Goal: Information Seeking & Learning: Learn about a topic

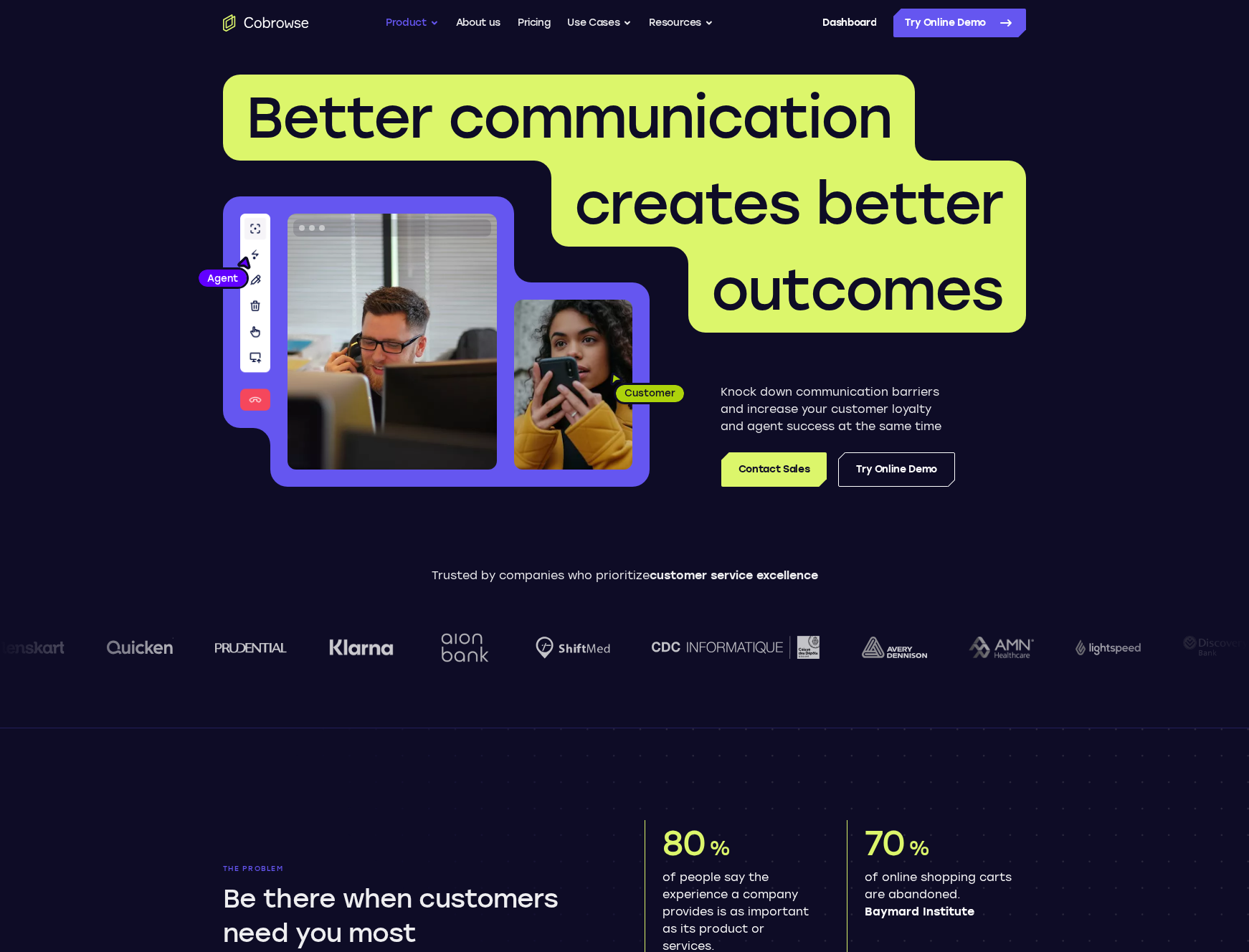
click at [428, 28] on button "Product" at bounding box center [412, 23] width 53 height 29
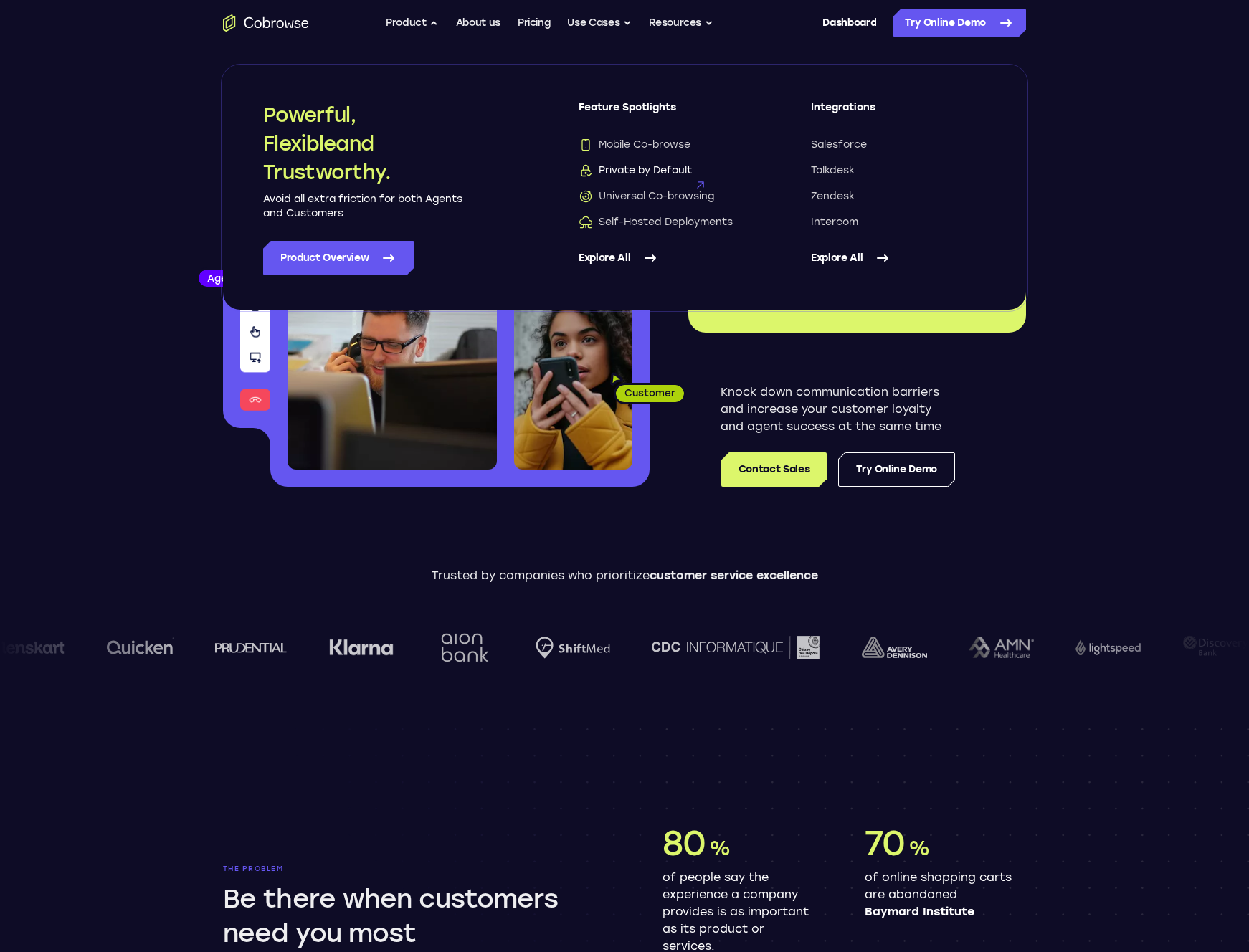
click at [656, 170] on span "Private by Default" at bounding box center [635, 170] width 113 height 14
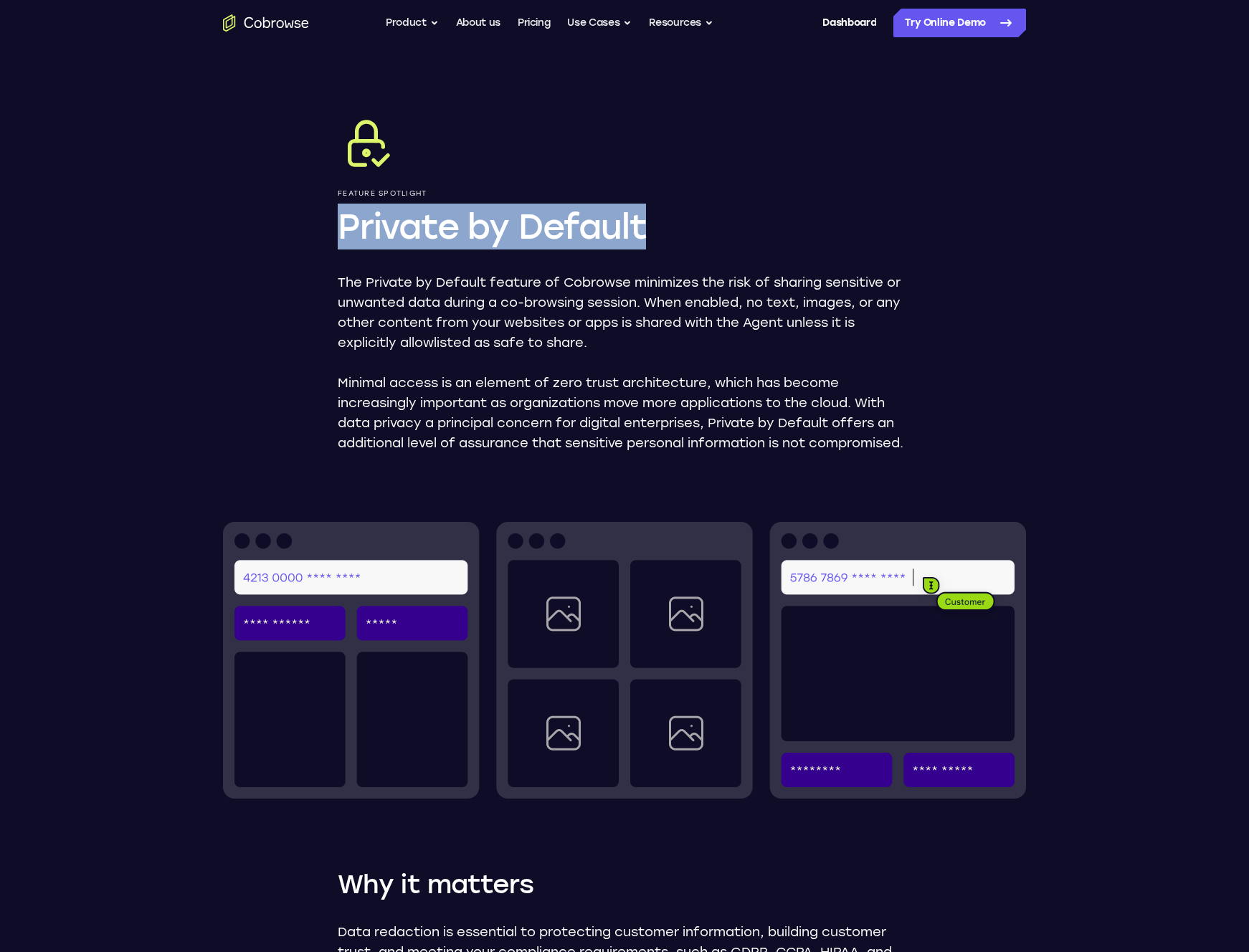
drag, startPoint x: 652, startPoint y: 234, endPoint x: 347, endPoint y: 233, distance: 305.0
click at [347, 233] on h1 "Private by Default" at bounding box center [624, 226] width 574 height 46
copy h1 "Private by Default"
click at [418, 23] on button "Product" at bounding box center [412, 23] width 53 height 29
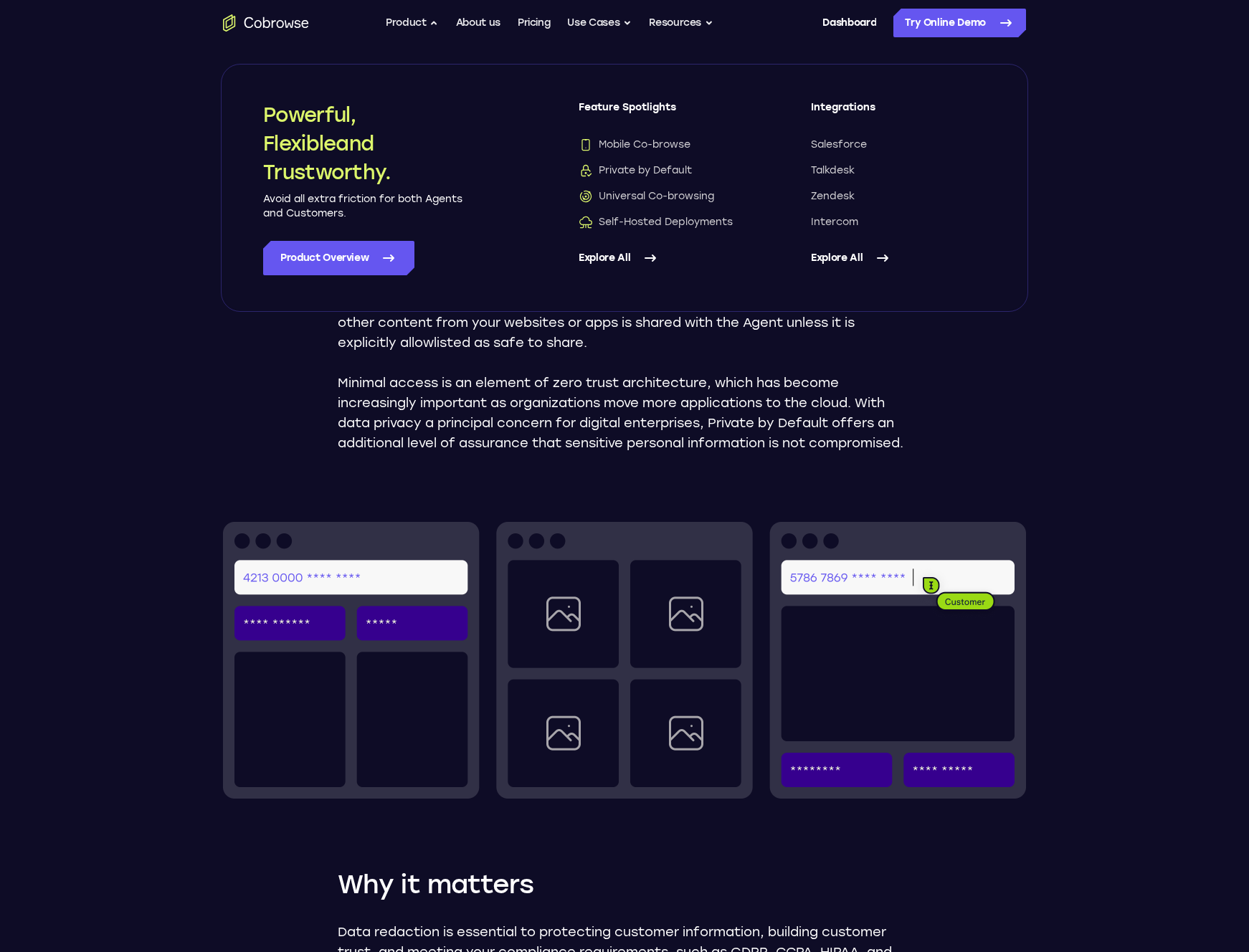
click at [615, 258] on link "Explore All" at bounding box center [666, 259] width 175 height 35
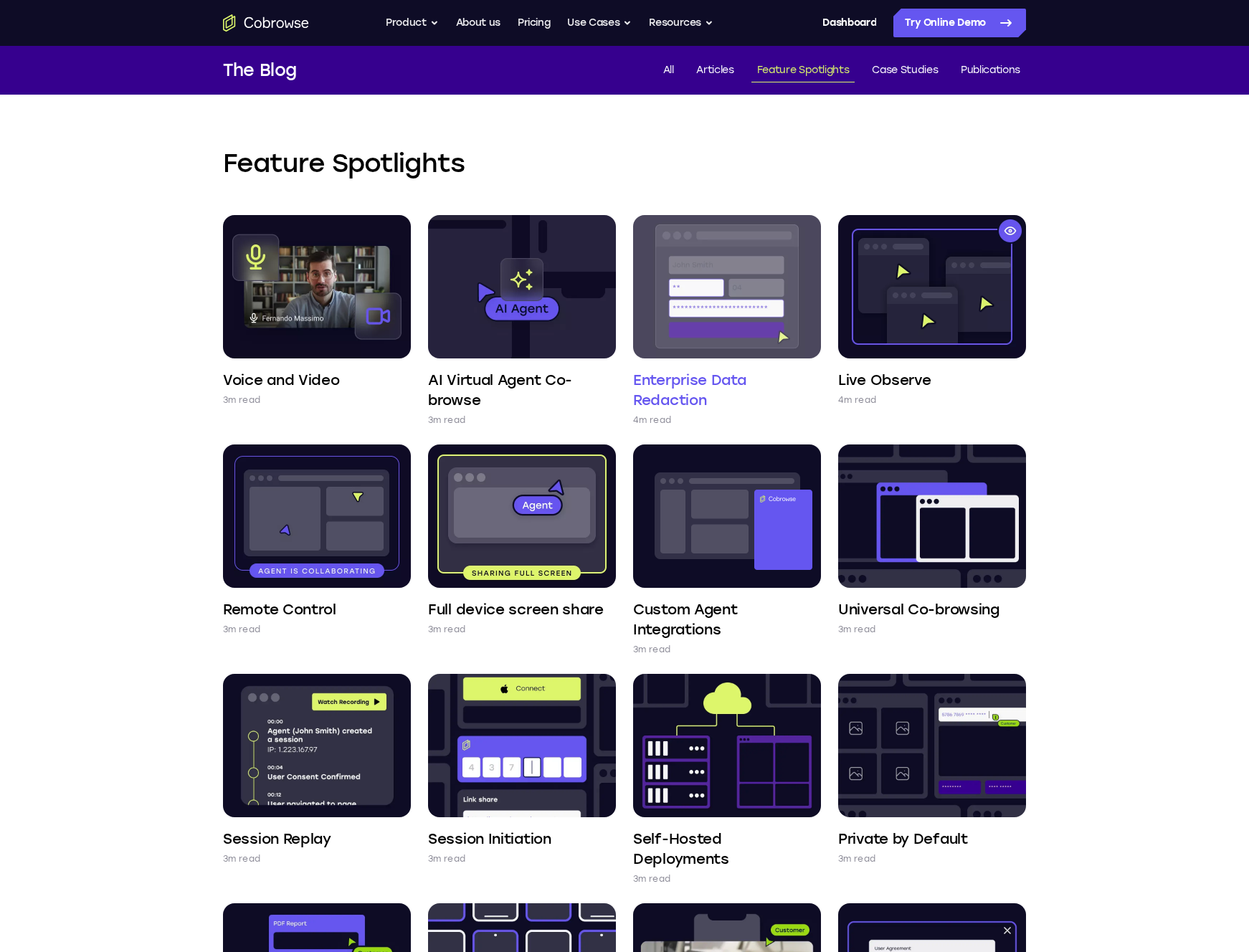
click at [647, 274] on img at bounding box center [727, 286] width 188 height 143
